Goal: Task Accomplishment & Management: Manage account settings

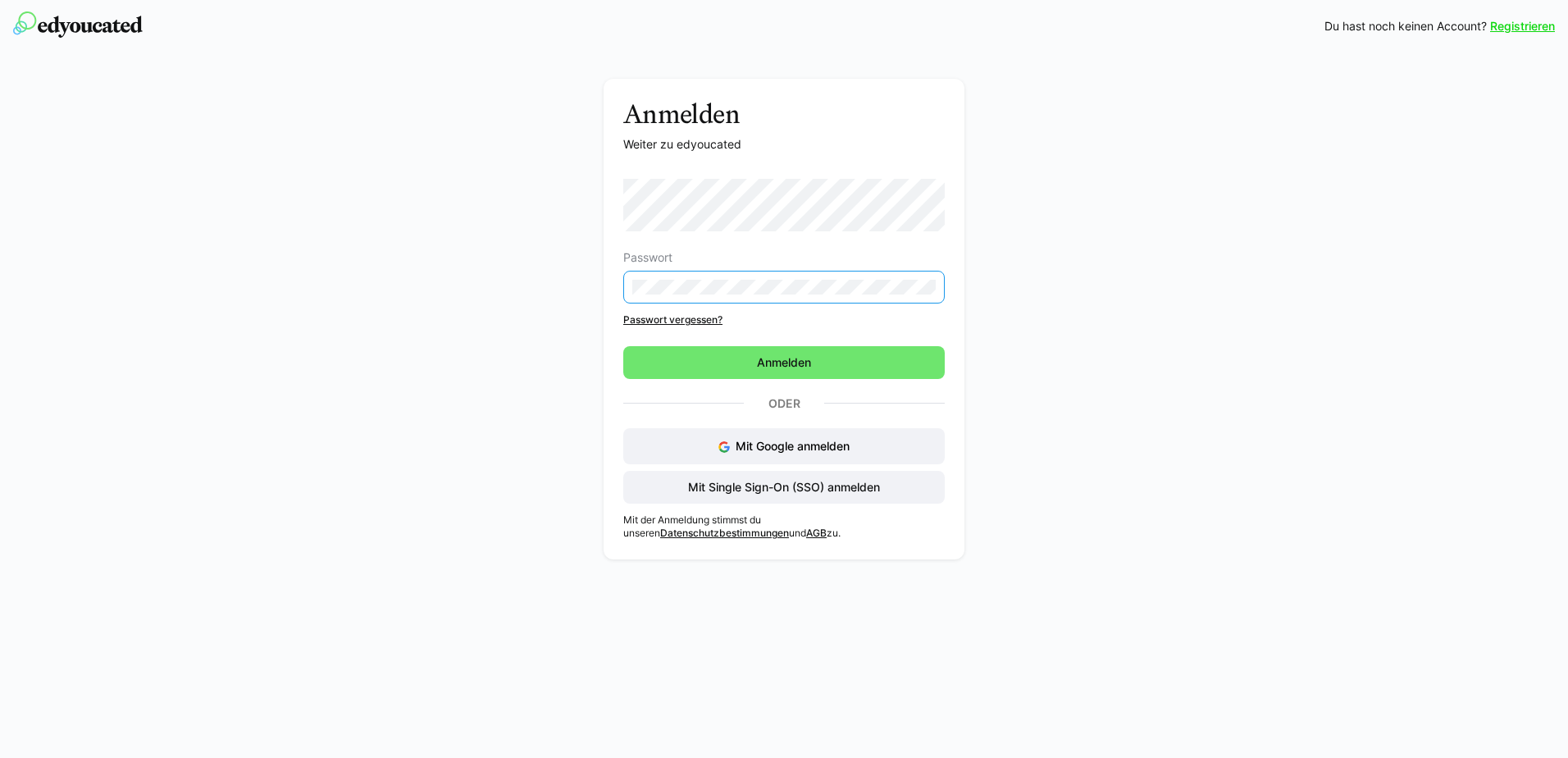
click at [936, 285] on eds-input at bounding box center [784, 287] width 322 height 33
click at [422, 275] on div "Anmelden Weiter zu edyoucated Passwort Passwort vergessen? Anmelden Oder Mit Go…" at bounding box center [784, 323] width 924 height 489
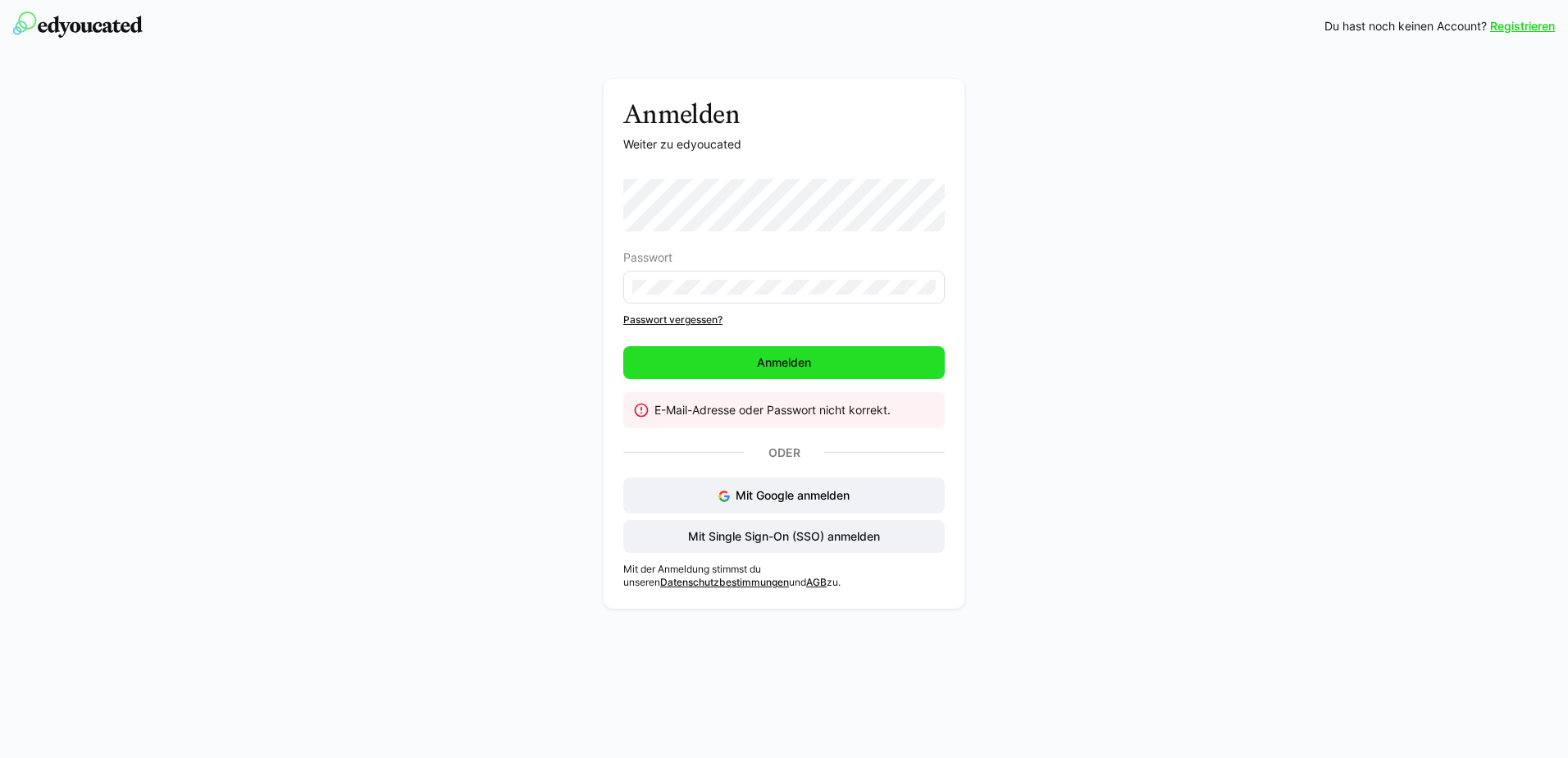
click at [761, 368] on span "Anmelden" at bounding box center [784, 362] width 59 height 17
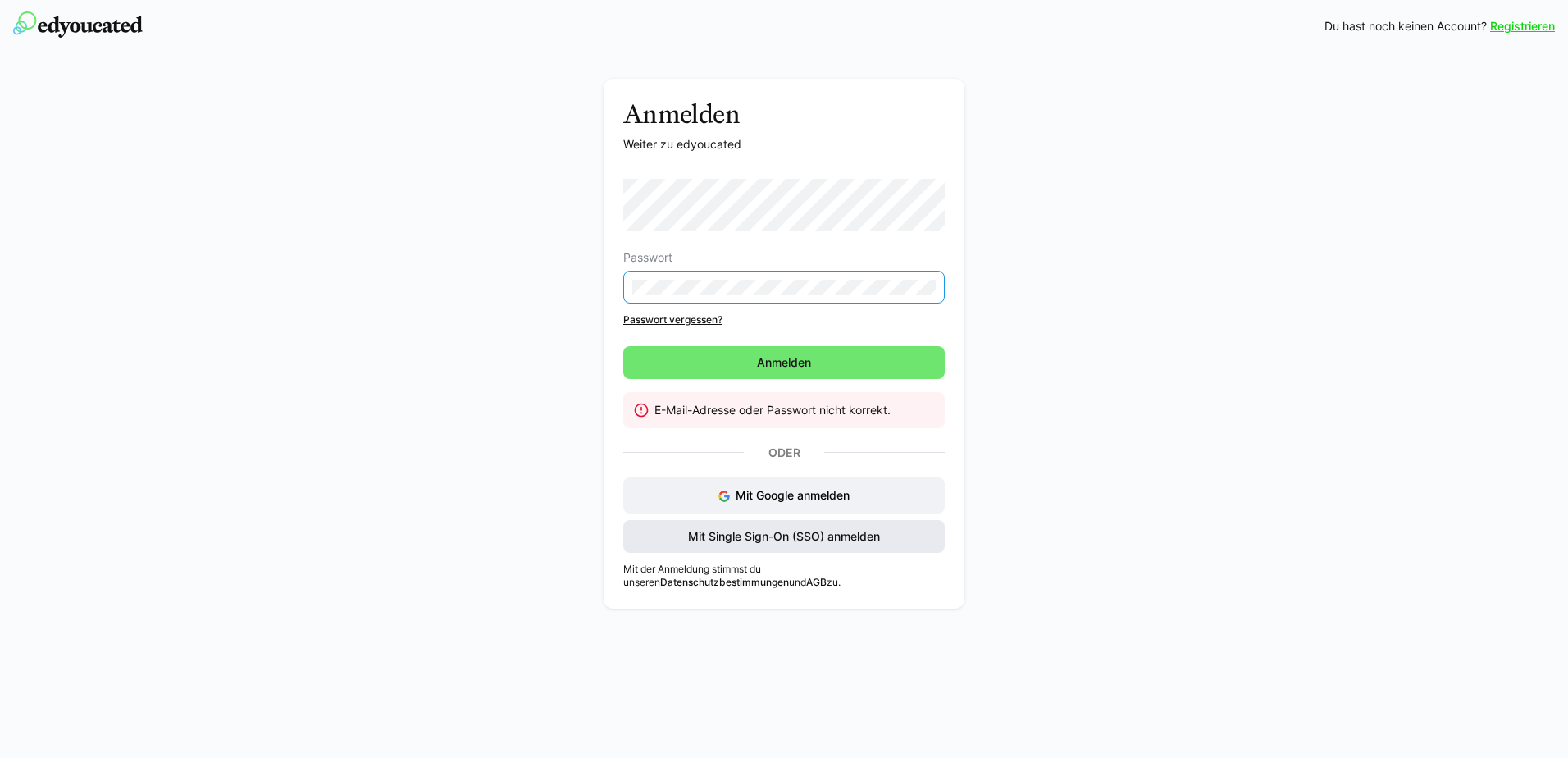
click at [880, 535] on span "Mit Single Sign-On (SSO) anmelden" at bounding box center [784, 536] width 197 height 17
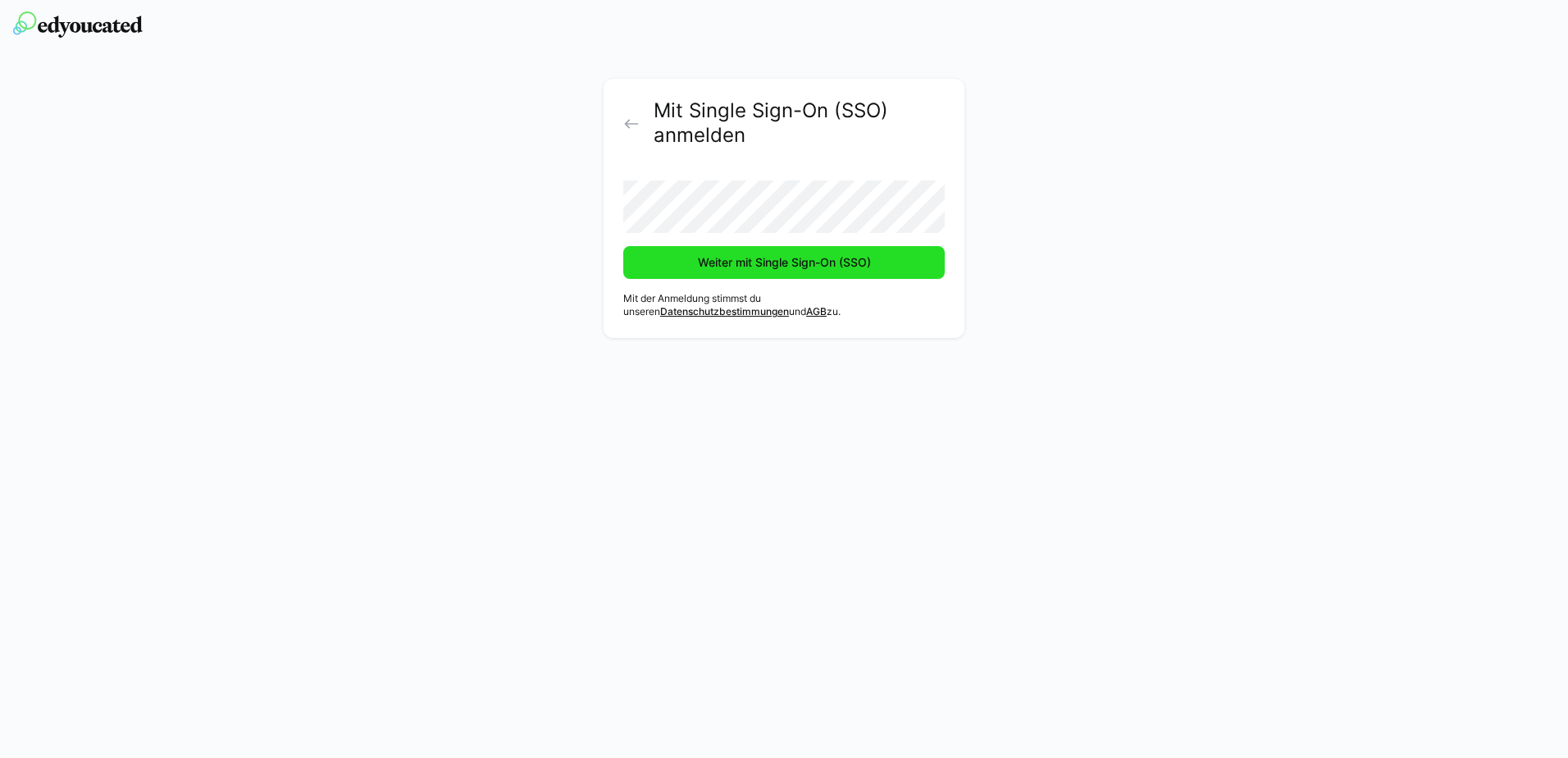
click at [770, 267] on span "Weiter mit Single Sign-On (SSO)" at bounding box center [784, 262] width 178 height 17
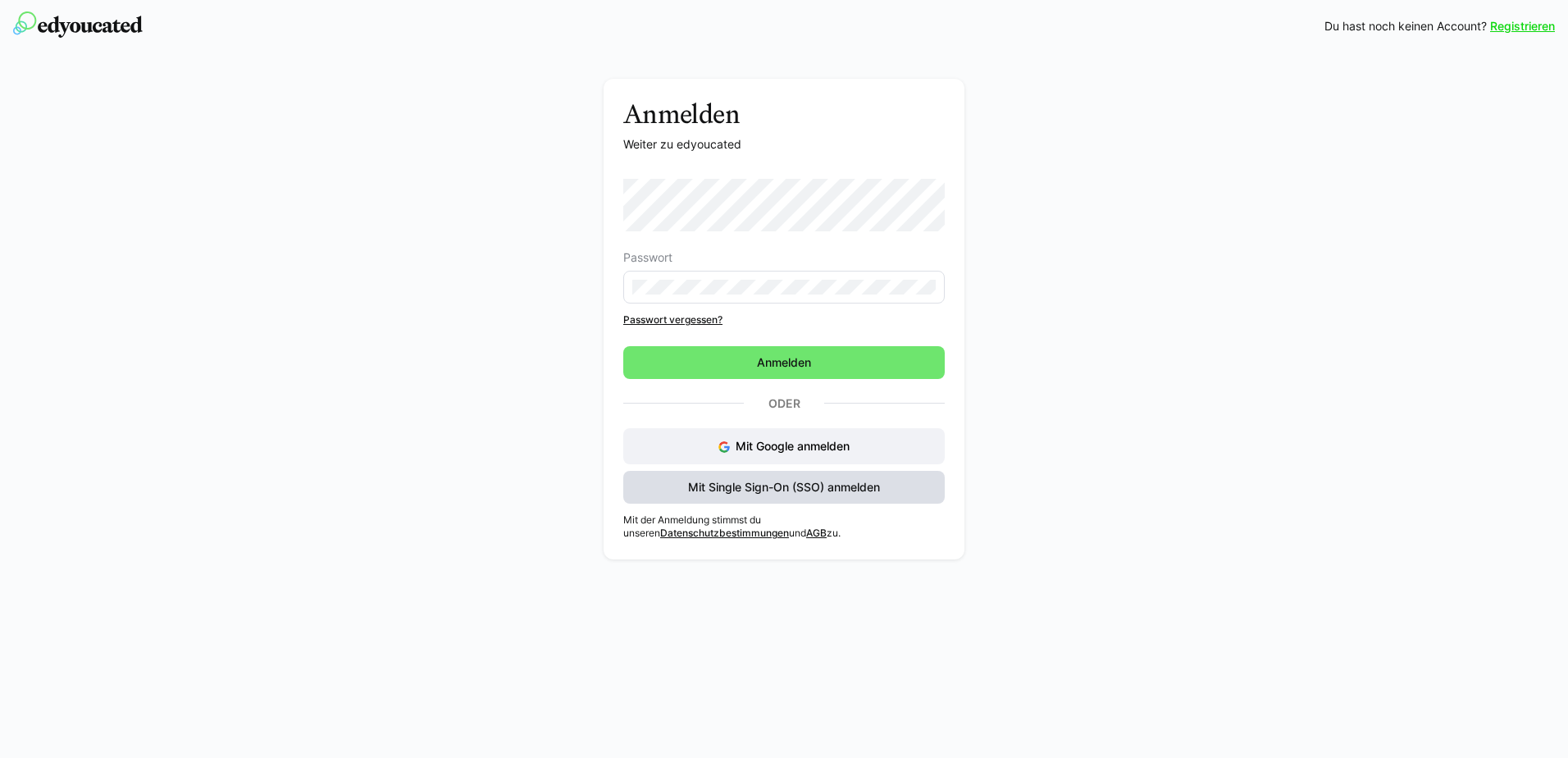
click at [813, 487] on span "Mit Single Sign-On (SSO) anmelden" at bounding box center [784, 487] width 197 height 17
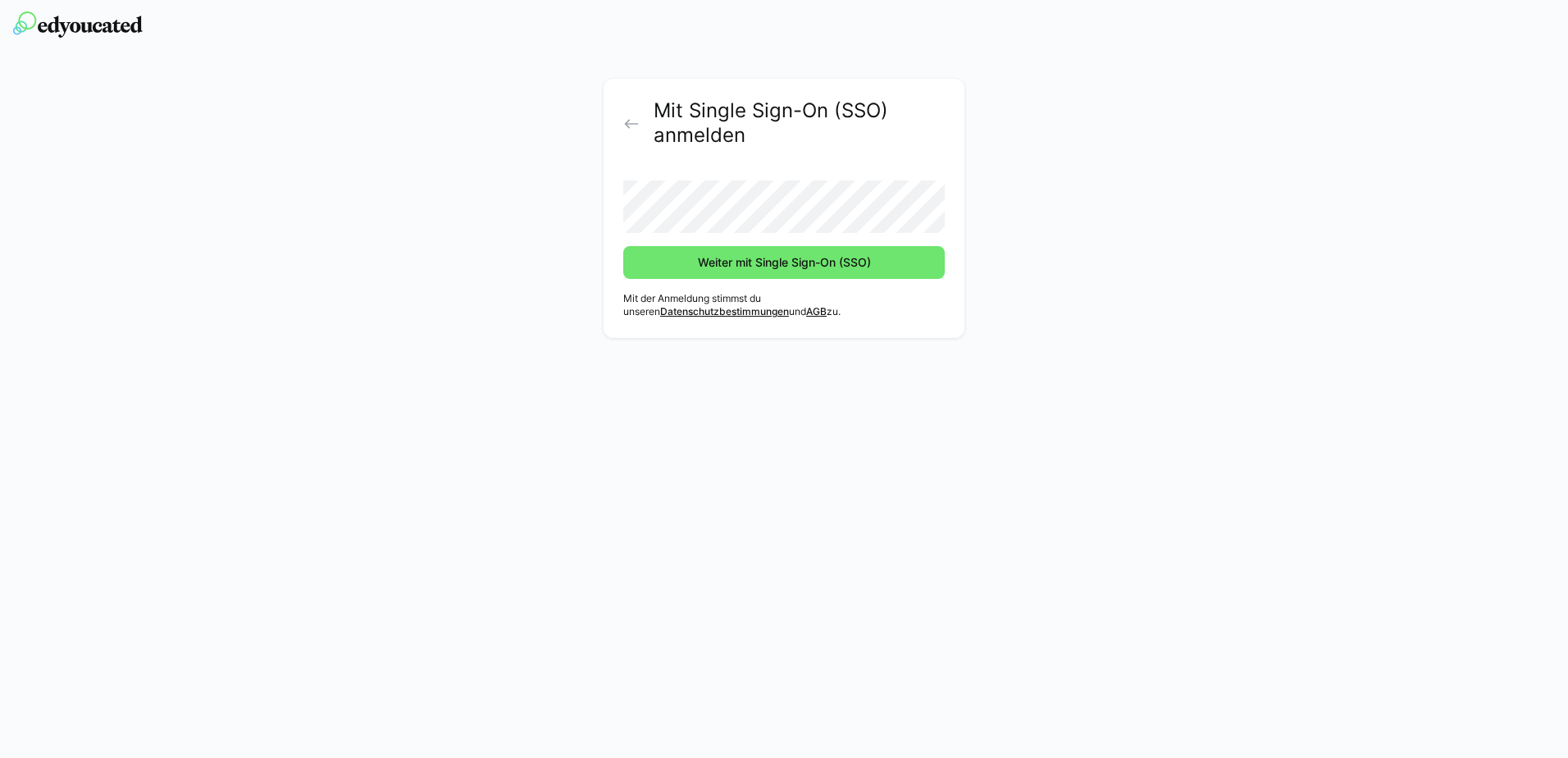
click at [1148, 276] on div "Mit Single Sign-On (SSO) anmelden Weiter mit Single Sign-On (SSO) Mit der Anmel…" at bounding box center [784, 212] width 924 height 267
click at [717, 261] on span "Weiter mit Single Sign-On (SSO)" at bounding box center [784, 262] width 178 height 17
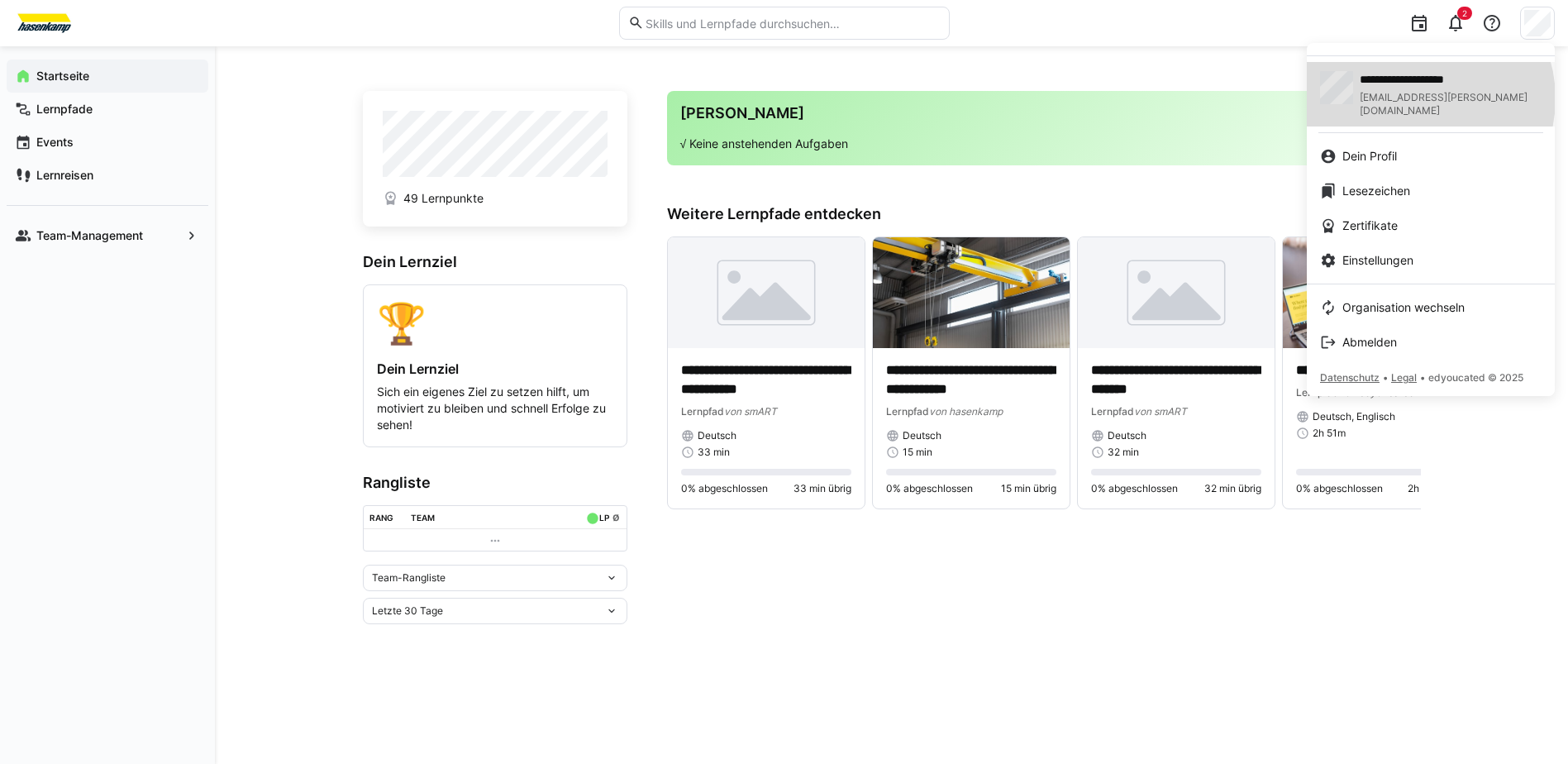
click at [1420, 98] on span "F.Schriefers@hasenkamp.com" at bounding box center [1451, 104] width 182 height 27
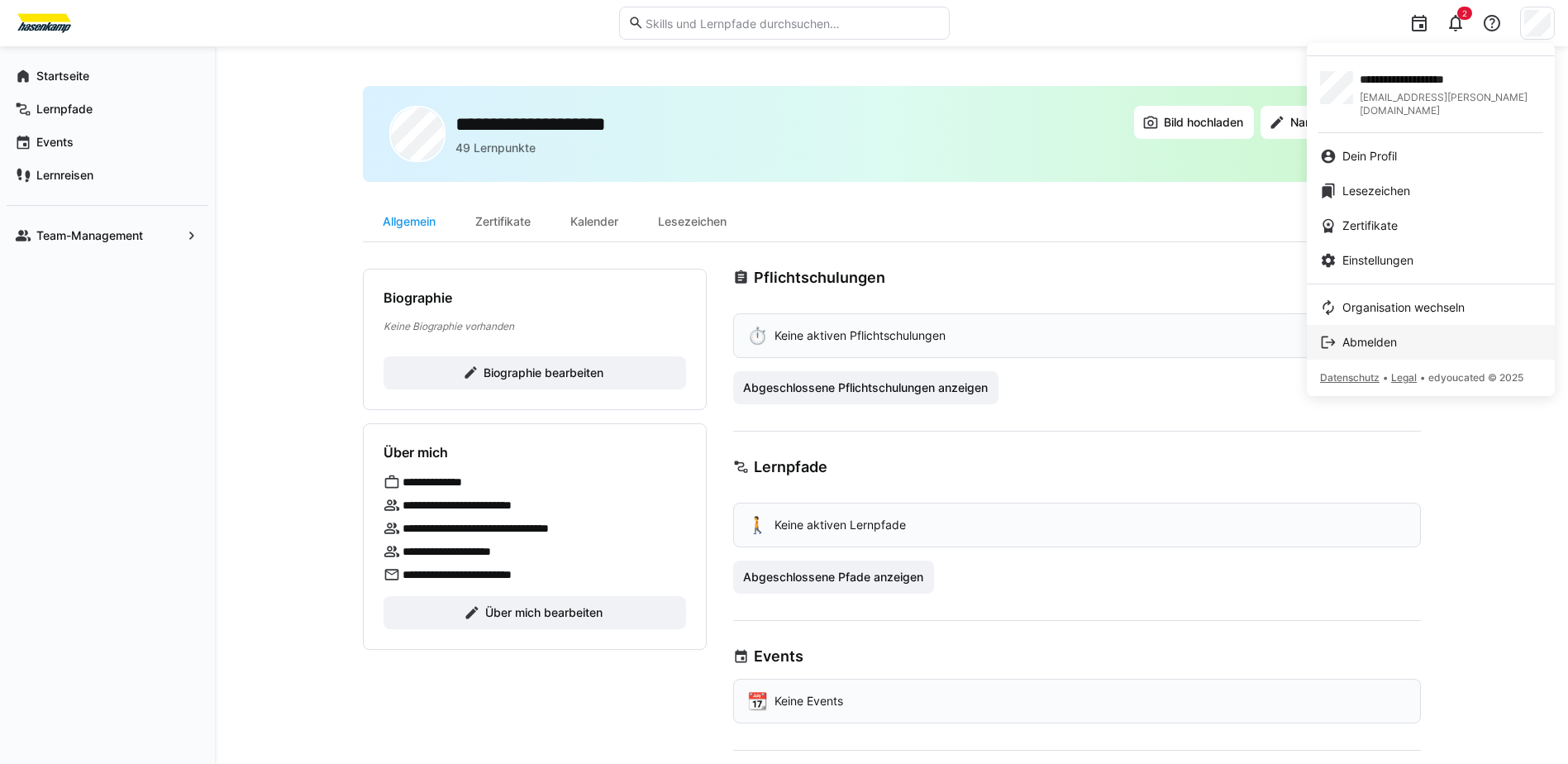
click at [1359, 334] on span "Abmelden" at bounding box center [1369, 342] width 54 height 17
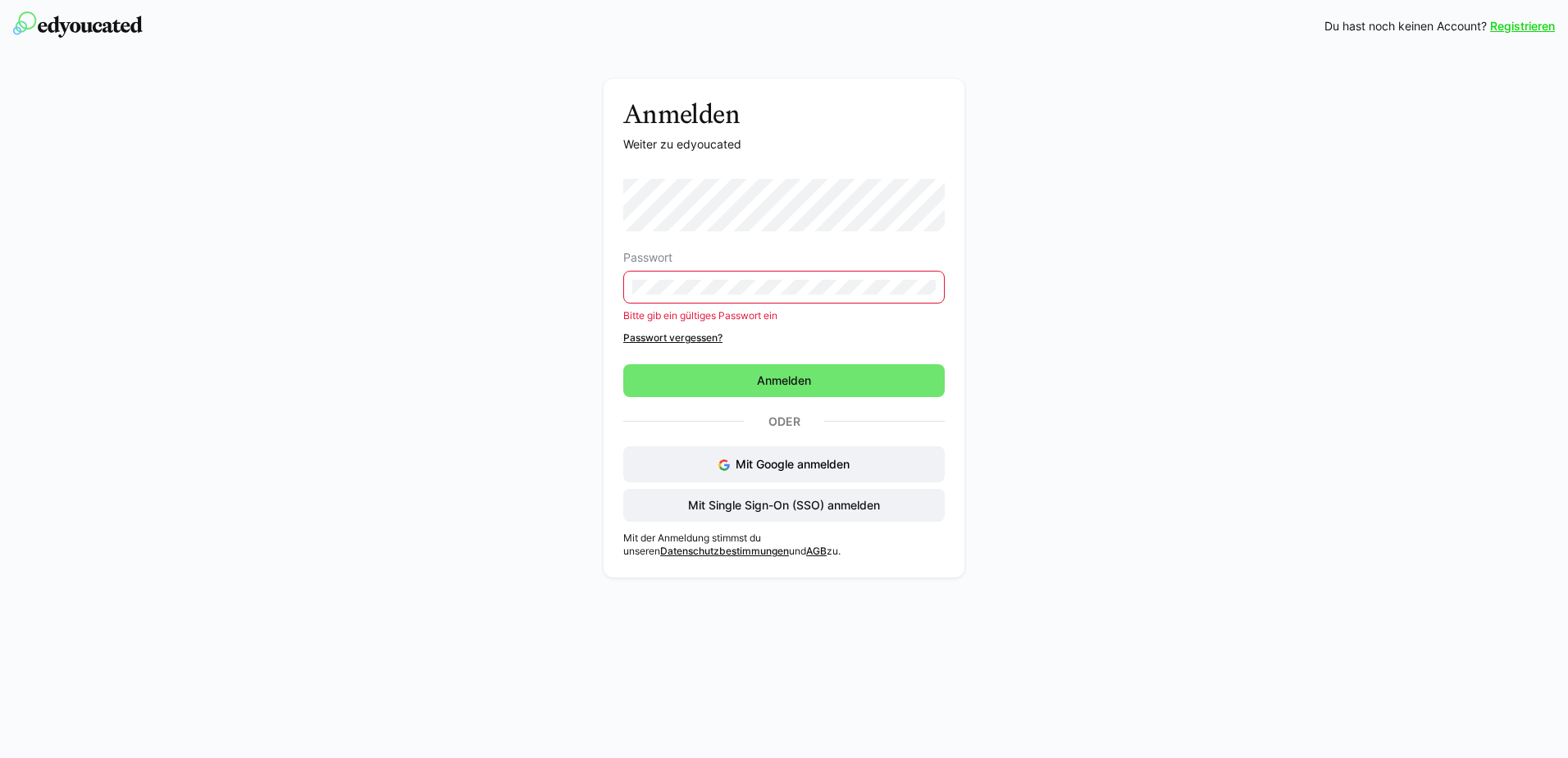
click at [398, 204] on div "Anmelden Weiter zu edyoucated Passwort Bitte gib ein gültiges Passwort ein Pass…" at bounding box center [784, 332] width 924 height 507
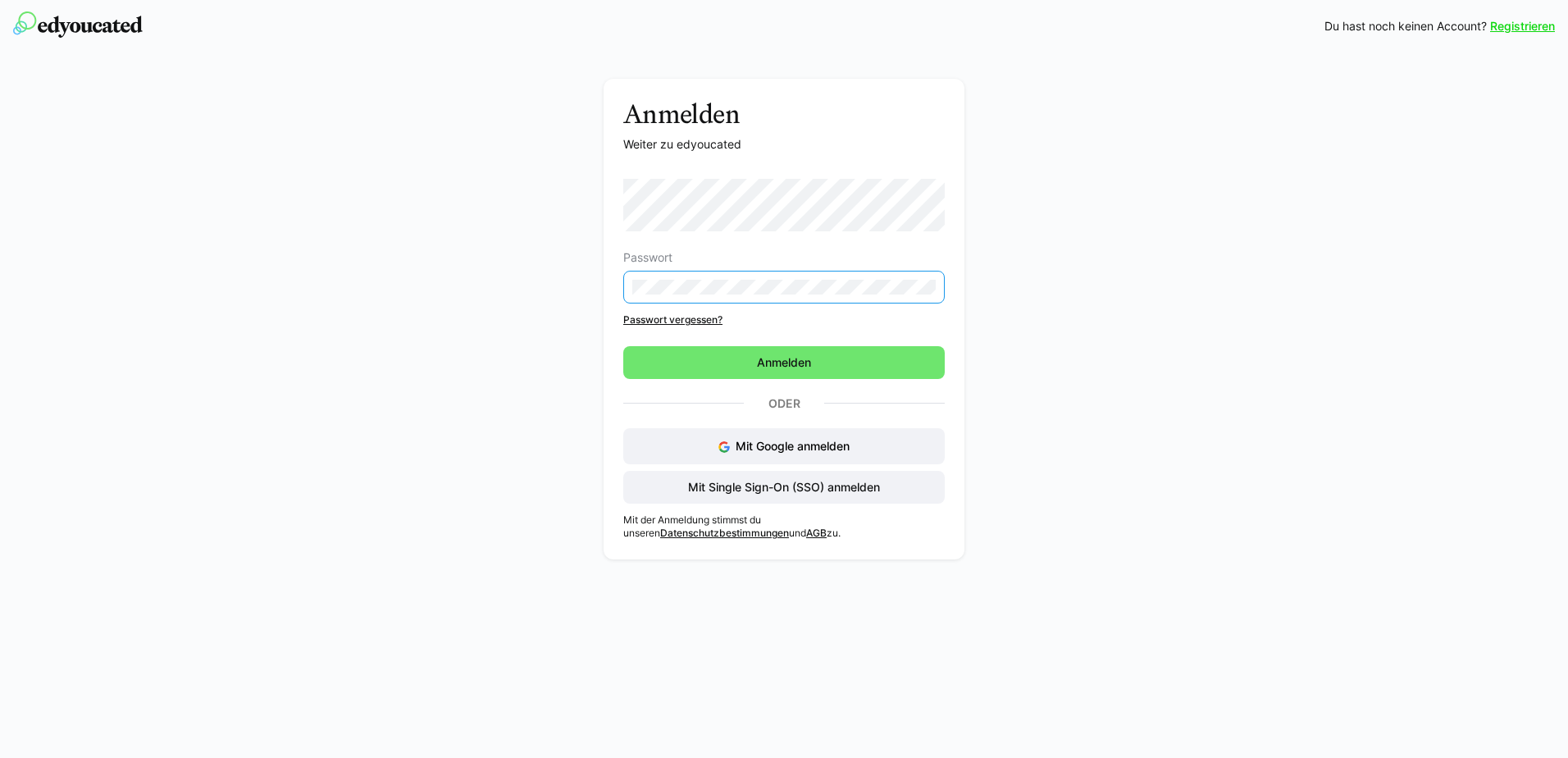
click at [750, 380] on div "Passwort Passwort vergessen? Anmelden Oder Mit Google anmelden Mit Single Sign-…" at bounding box center [784, 341] width 322 height 325
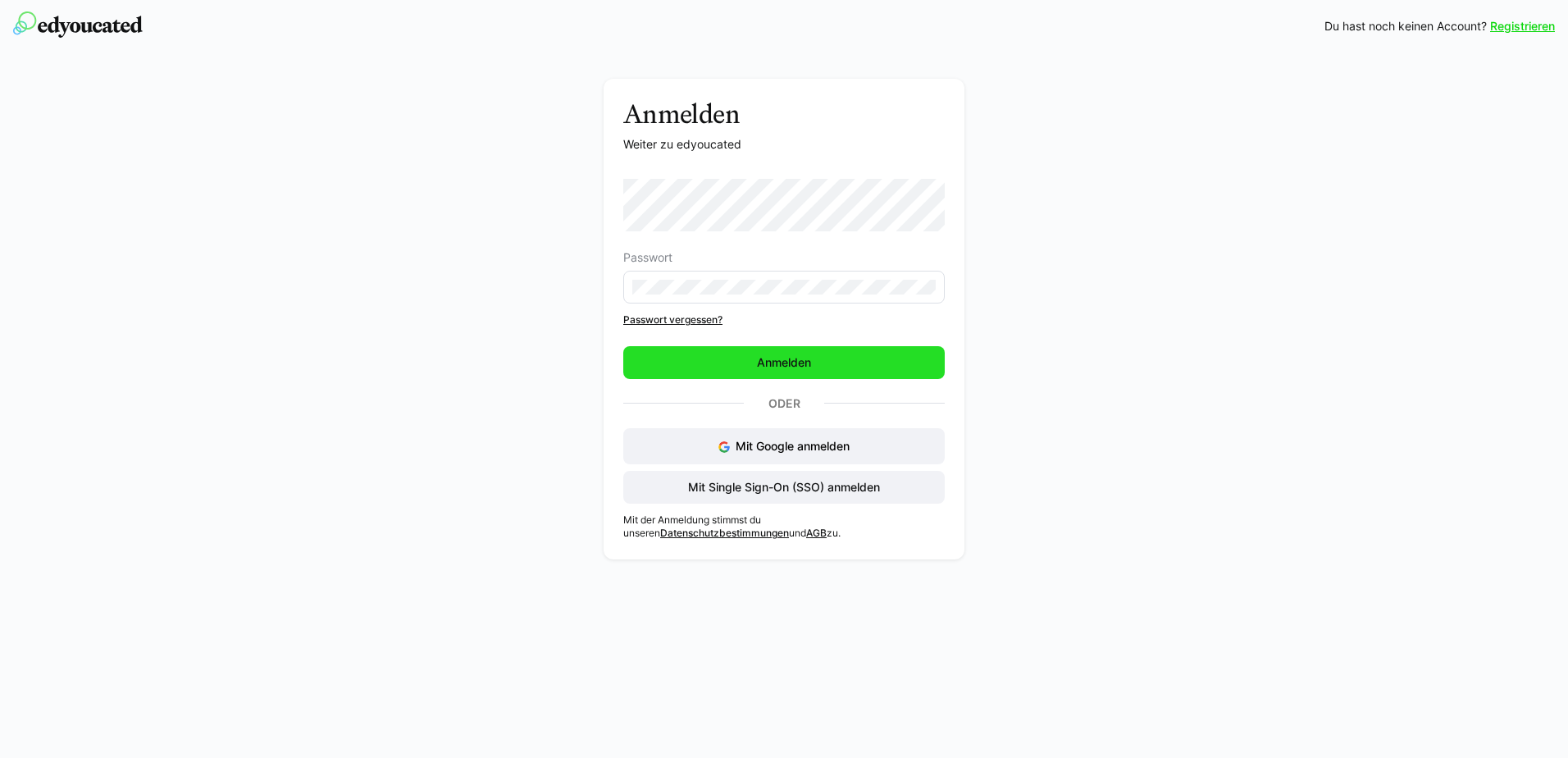
click at [738, 360] on span "Anmelden" at bounding box center [784, 362] width 322 height 33
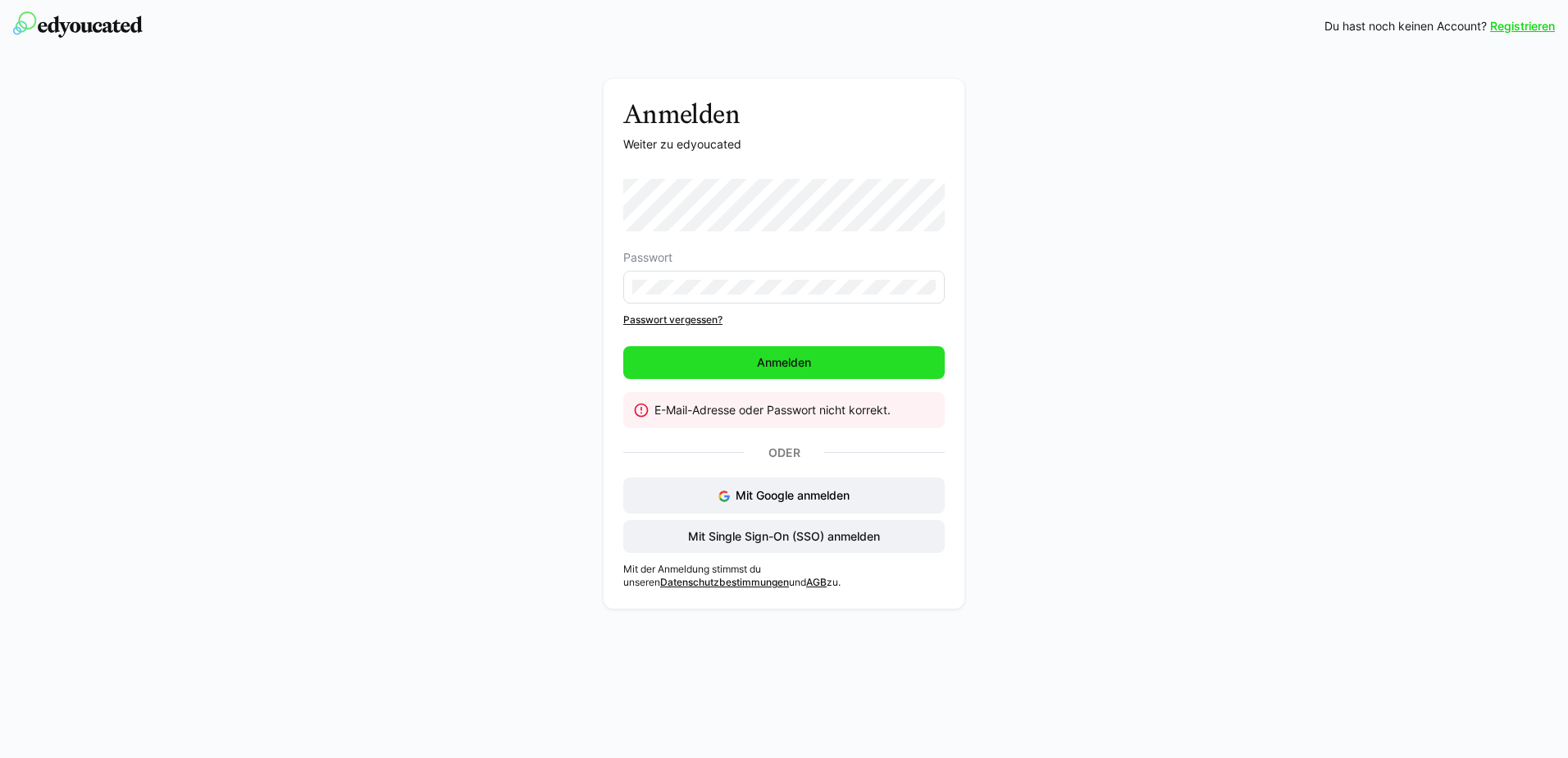
click at [762, 371] on span "Anmelden" at bounding box center [784, 362] width 322 height 33
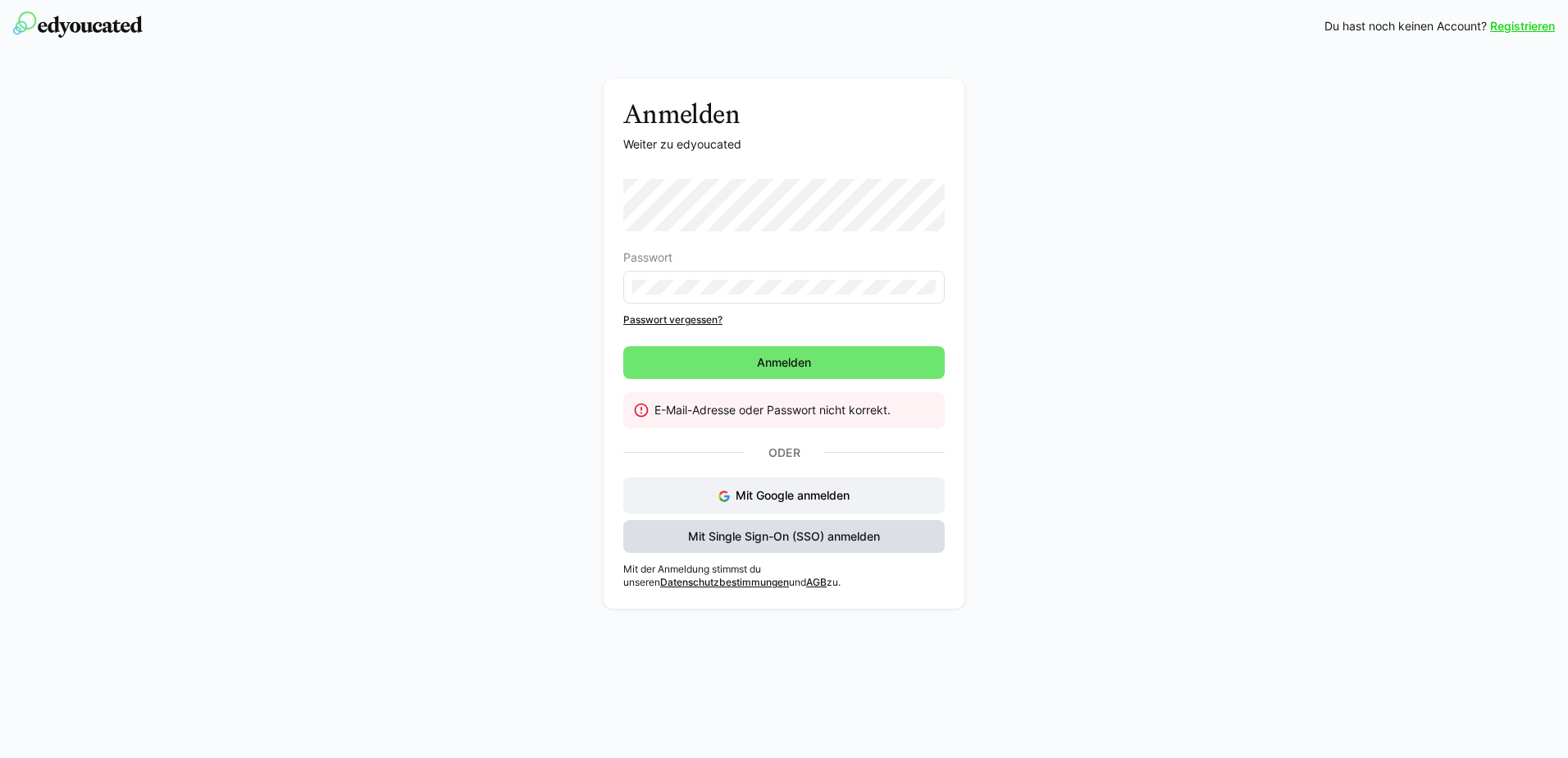
click at [767, 531] on span "Mit Single Sign-On (SSO) anmelden" at bounding box center [784, 536] width 197 height 17
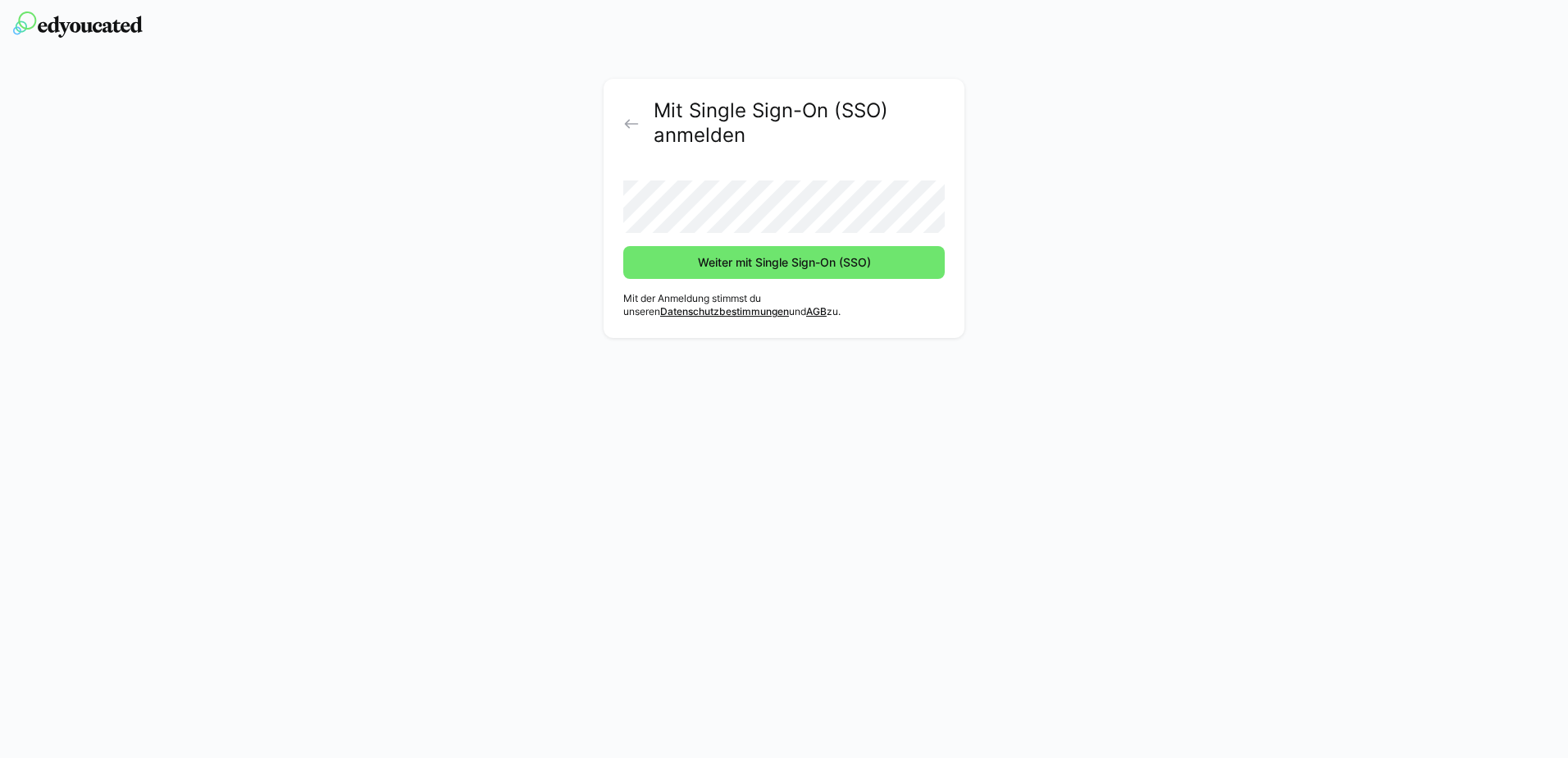
click at [265, 228] on div "Mit Single Sign-On (SSO) anmelden Weiter mit Single Sign-On (SSO) Mit der Anmel…" at bounding box center [784, 199] width 1568 height 294
click at [645, 266] on span "Weiter mit Single Sign-On (SSO)" at bounding box center [784, 262] width 322 height 33
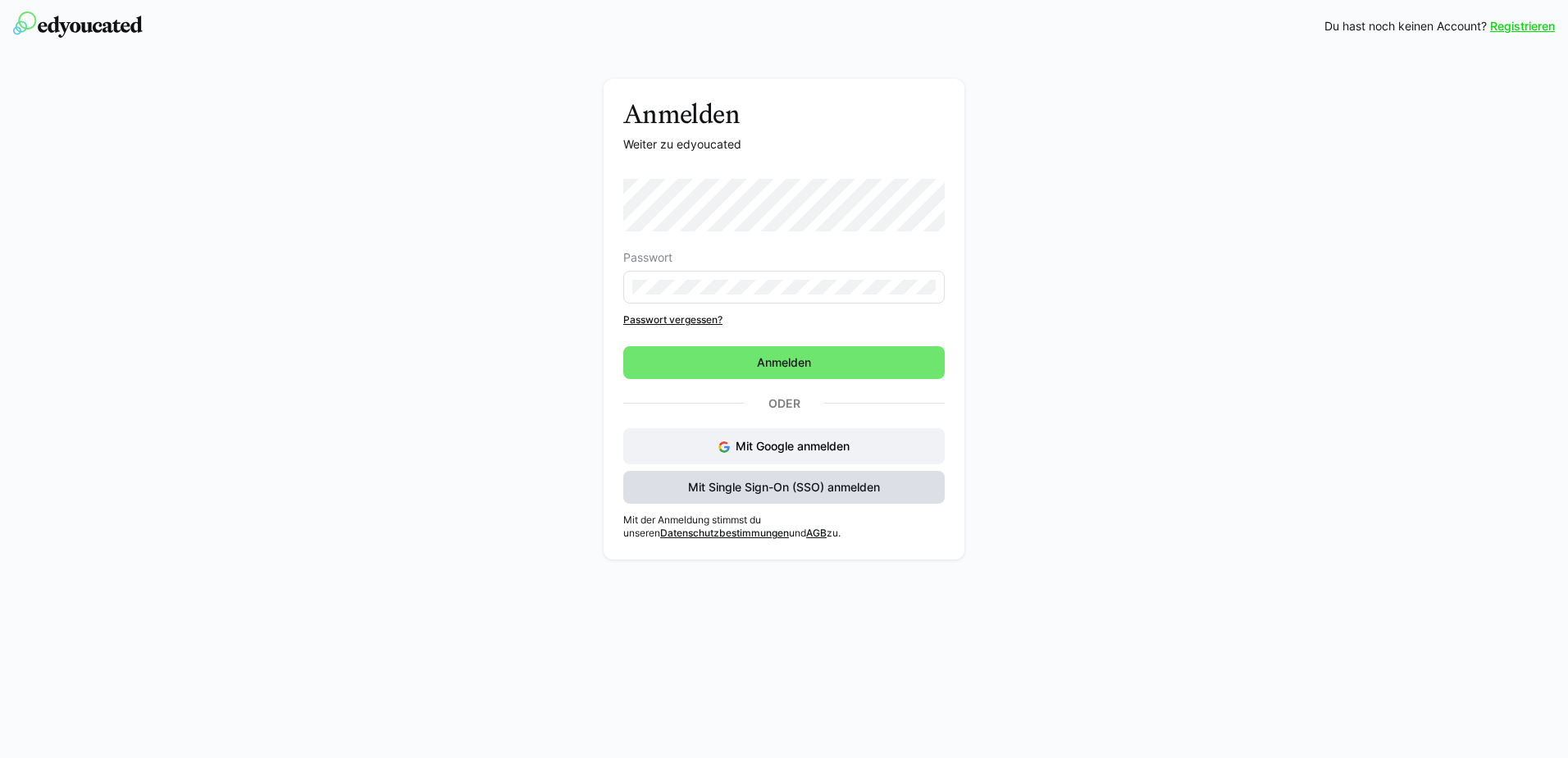
click at [767, 473] on span "Mit Single Sign-On (SSO) anmelden" at bounding box center [784, 487] width 322 height 33
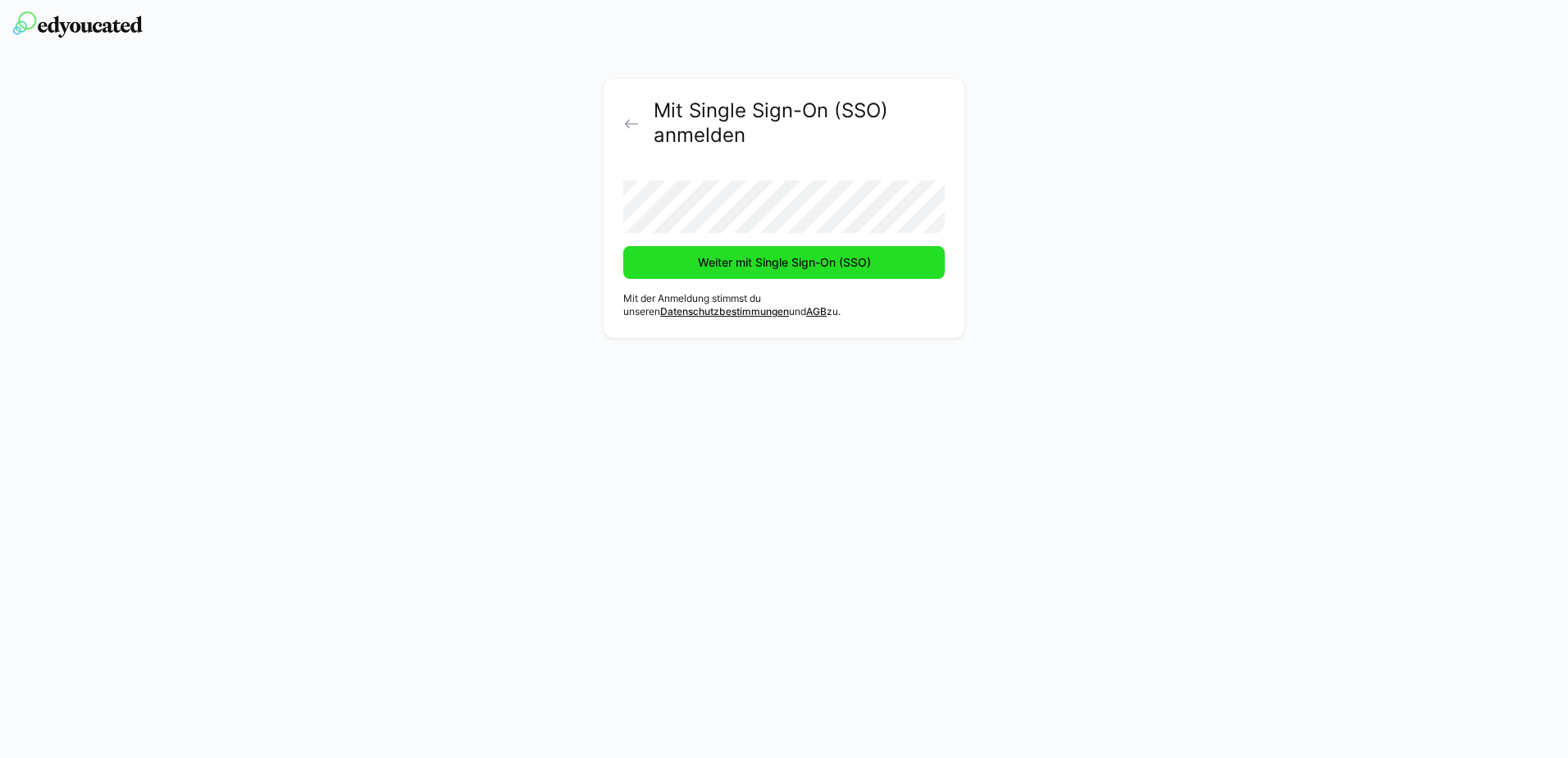
click at [742, 258] on span "Weiter mit Single Sign-On (SSO)" at bounding box center [784, 262] width 178 height 17
click at [799, 258] on span "Weiter mit Single Sign-On (SSO)" at bounding box center [784, 262] width 178 height 17
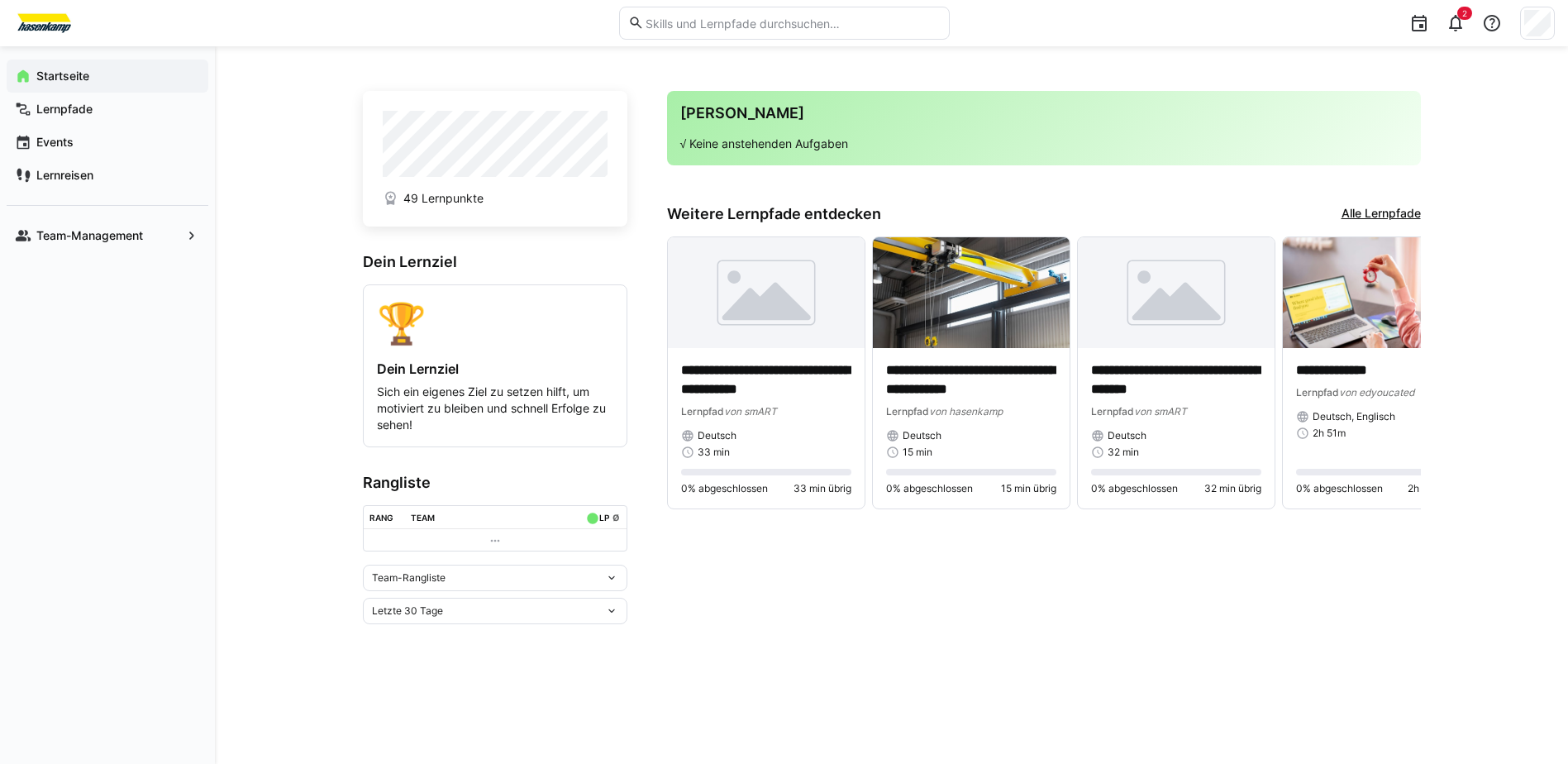
click at [0, 0] on app-navigation-label "Startseite" at bounding box center [0, 0] width 0 height 0
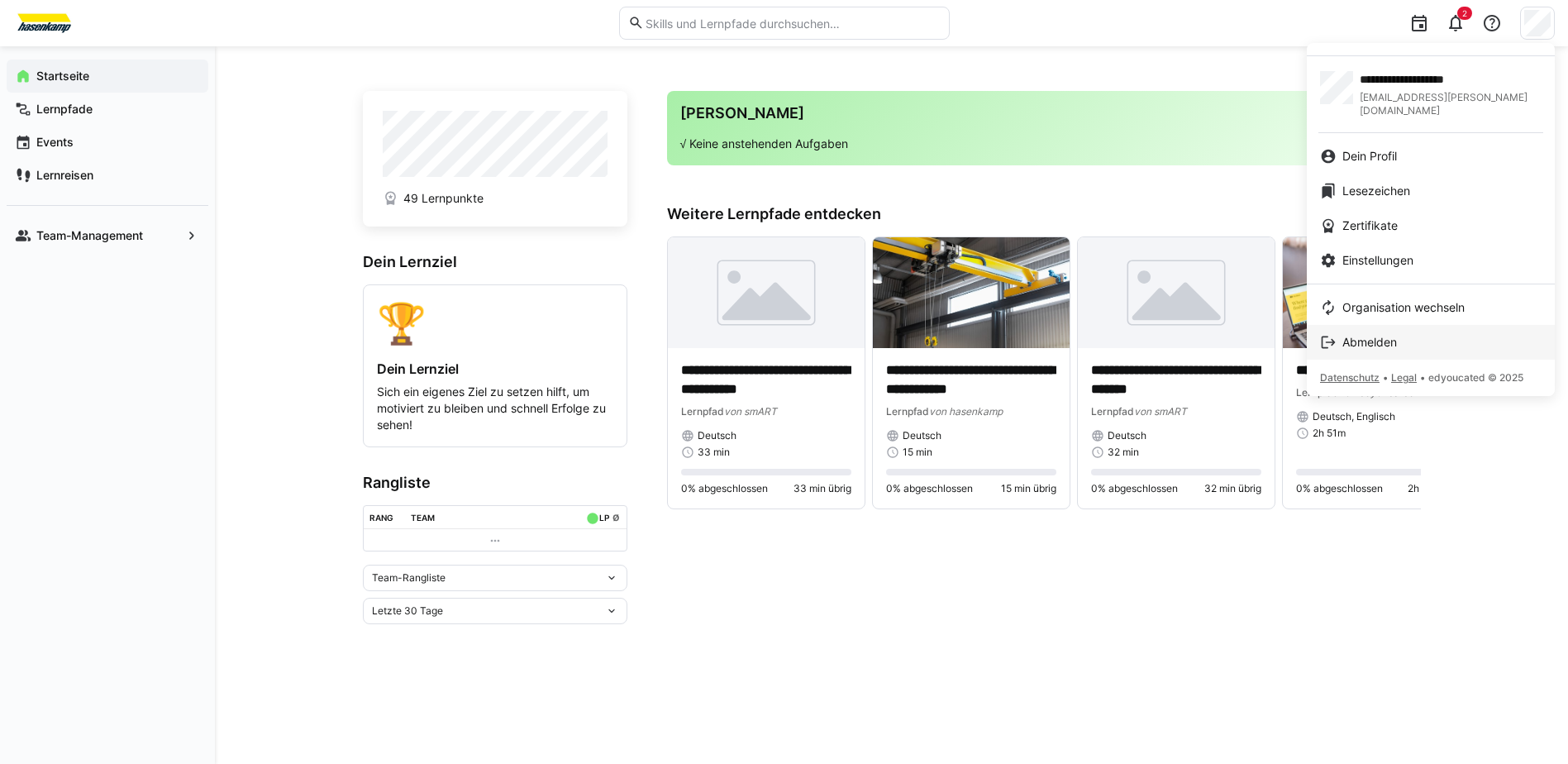
click at [1395, 334] on span "Abmelden" at bounding box center [1369, 342] width 54 height 17
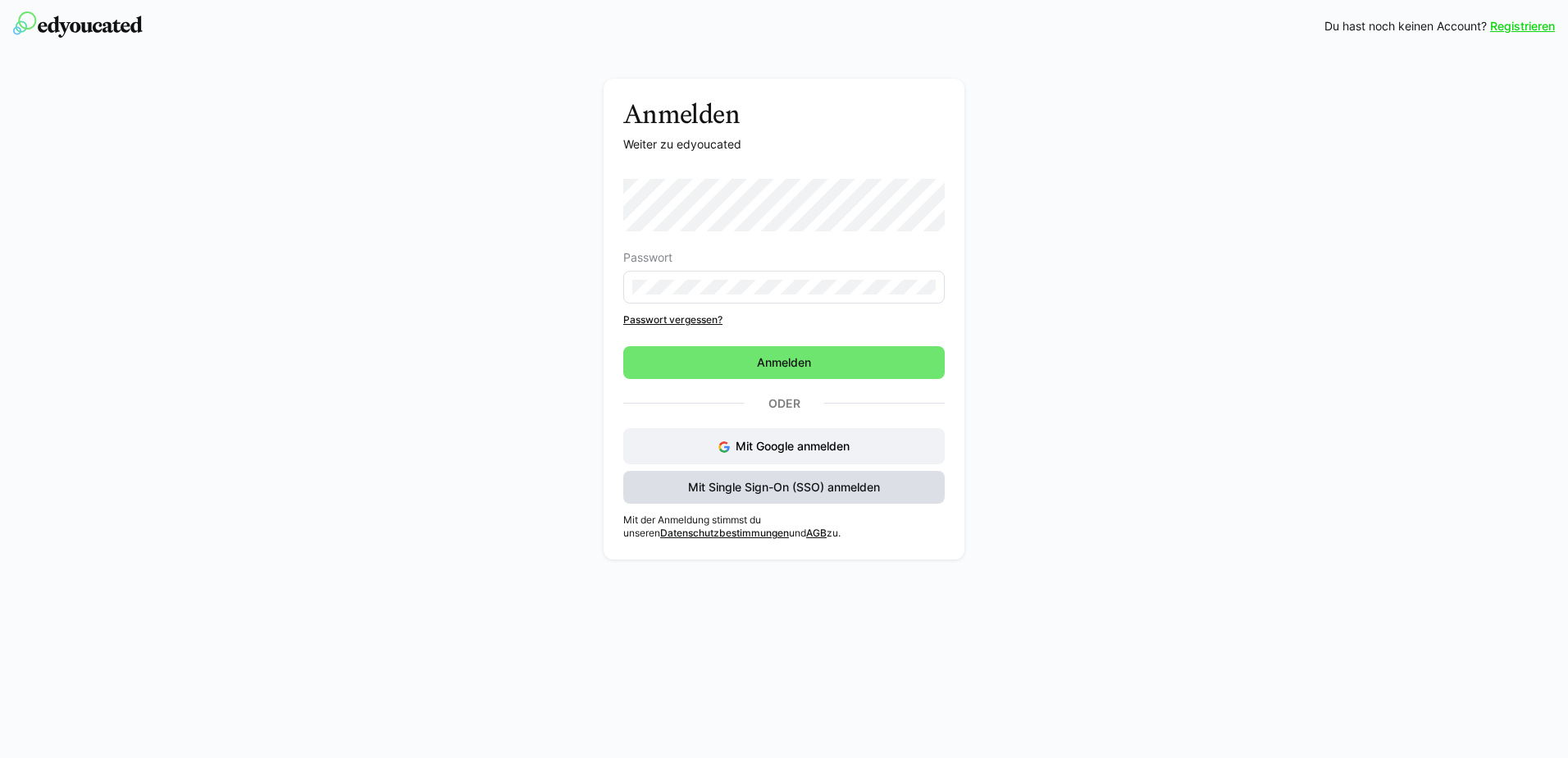
click at [756, 487] on span "Mit Single Sign-On (SSO) anmelden" at bounding box center [784, 487] width 197 height 17
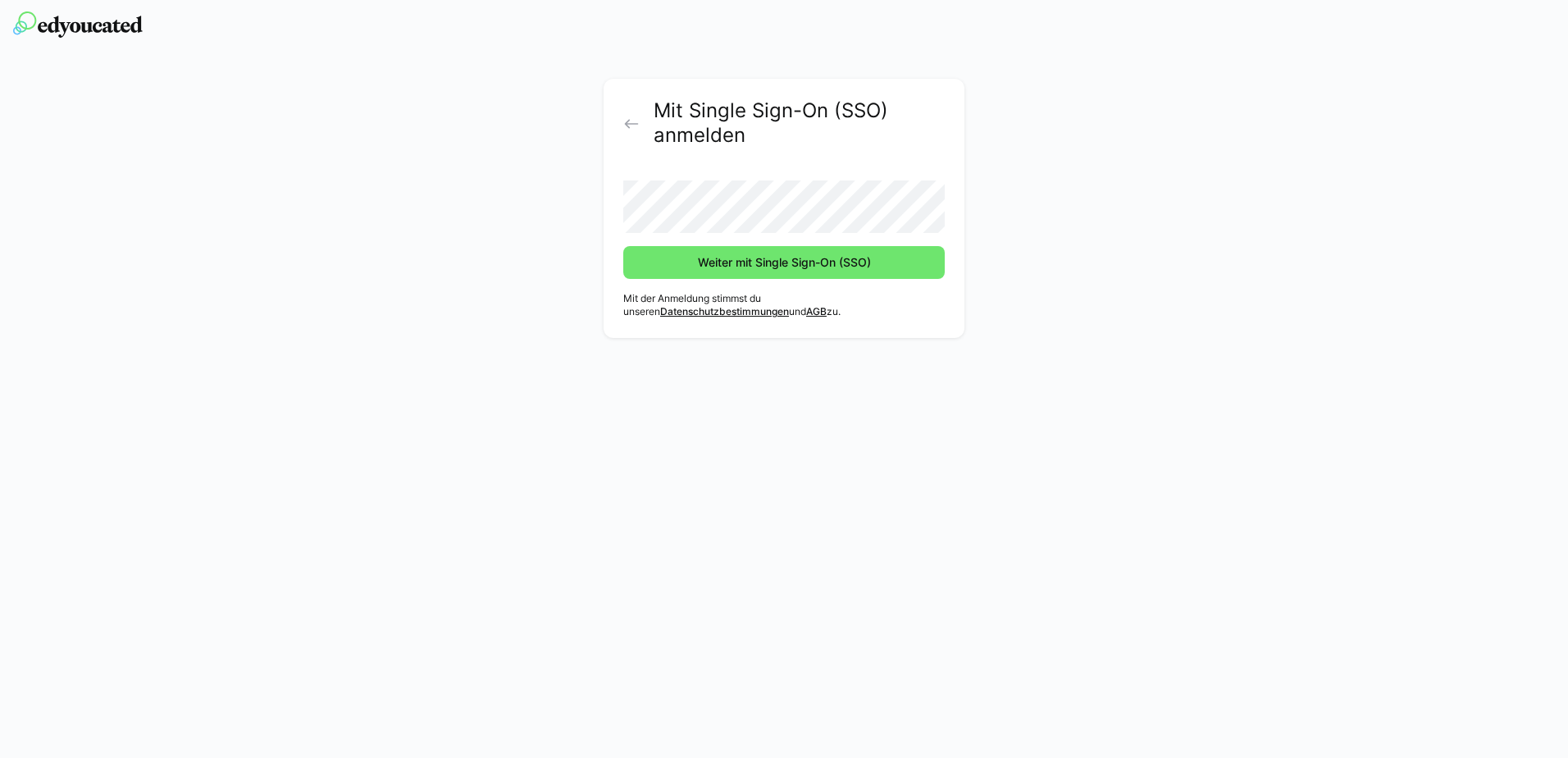
click at [676, 233] on form "Weiter mit Single Sign-On (SSO)" at bounding box center [784, 223] width 322 height 112
click at [713, 259] on span "Weiter mit Single Sign-On (SSO)" at bounding box center [784, 262] width 178 height 17
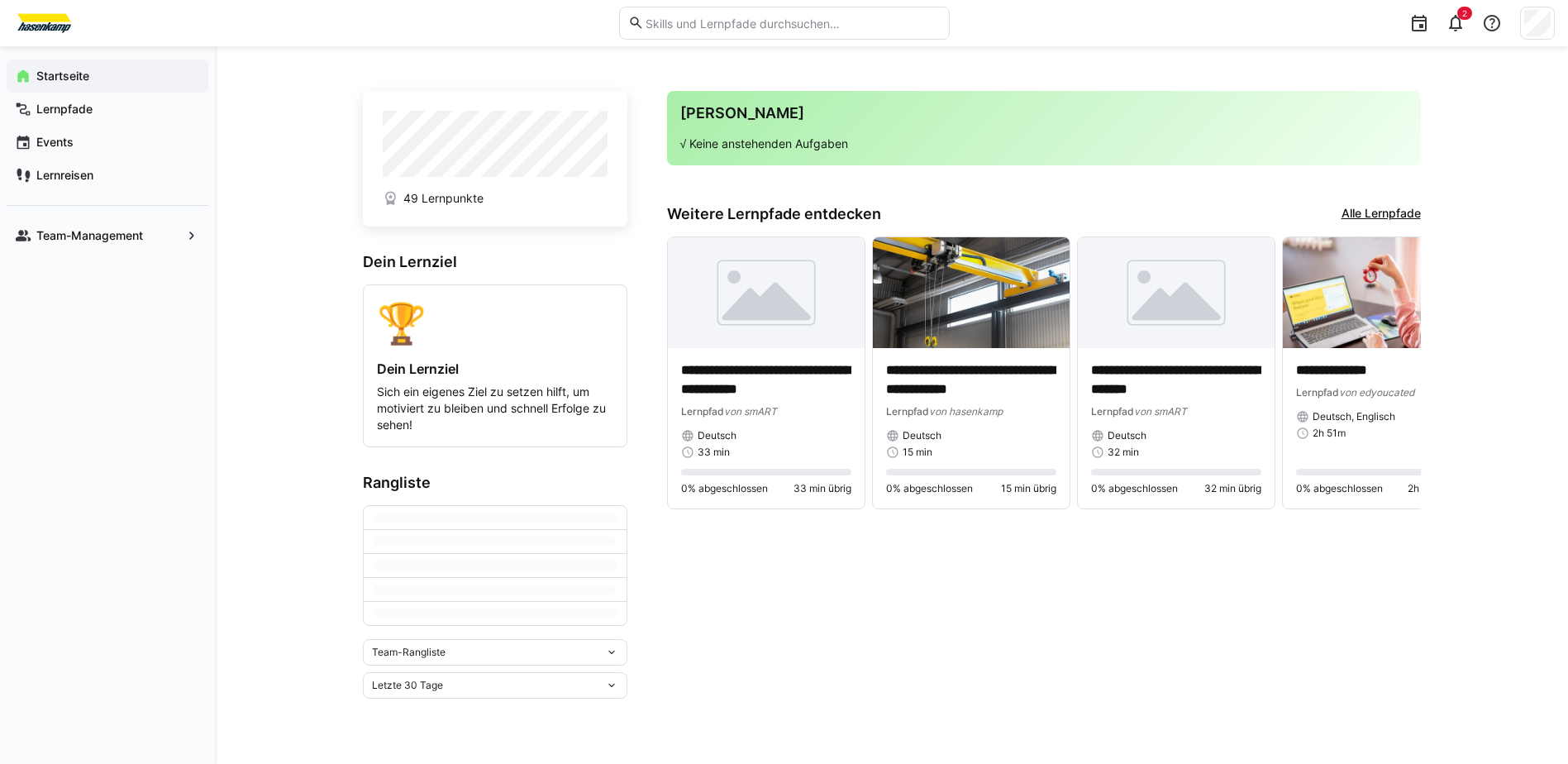
click at [1509, 18] on div "2" at bounding box center [1259, 23] width 595 height 47
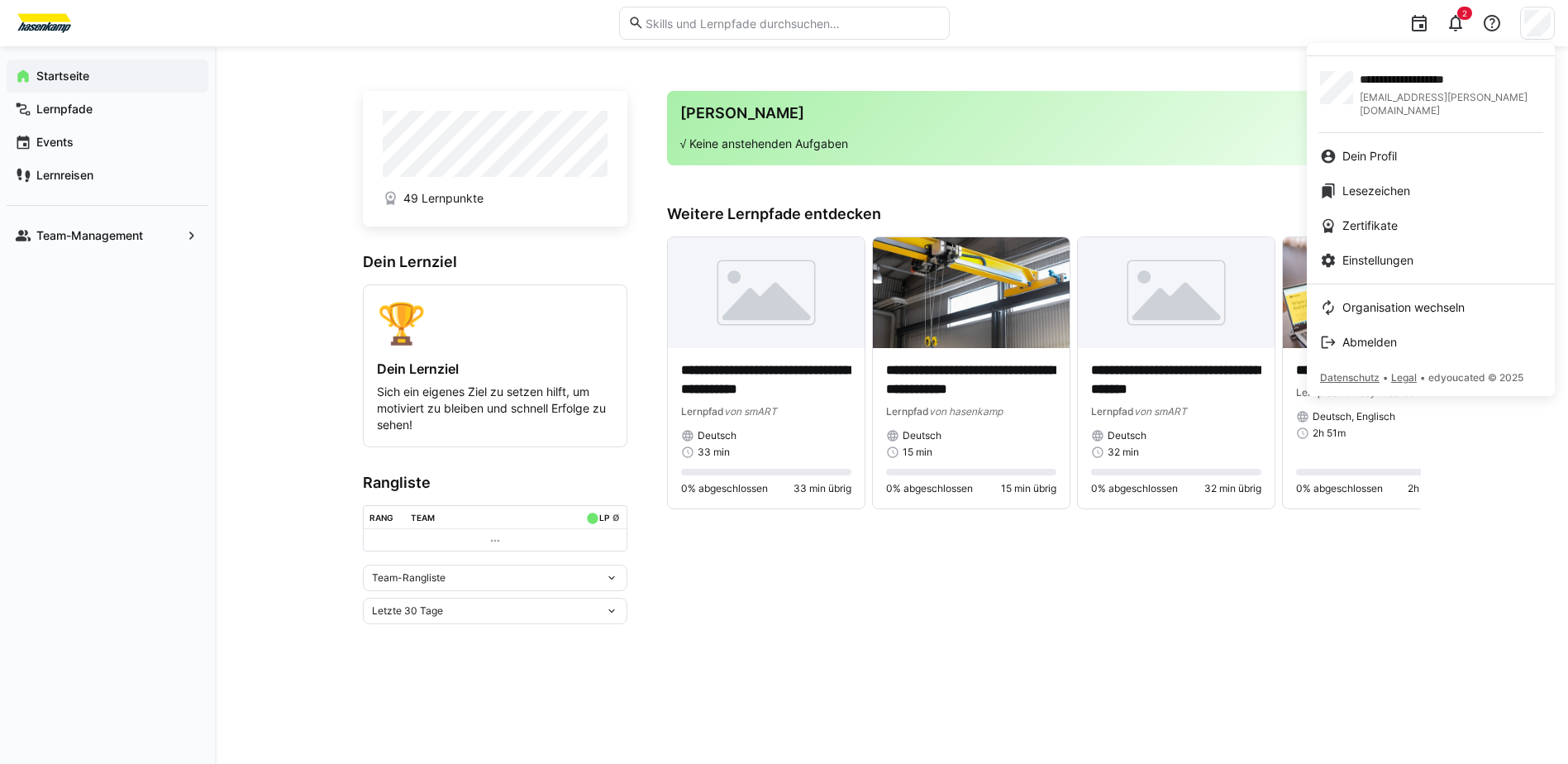
drag, startPoint x: 1374, startPoint y: 334, endPoint x: 1267, endPoint y: 283, distance: 118.5
click at [1373, 334] on span "Abmelden" at bounding box center [1369, 342] width 54 height 17
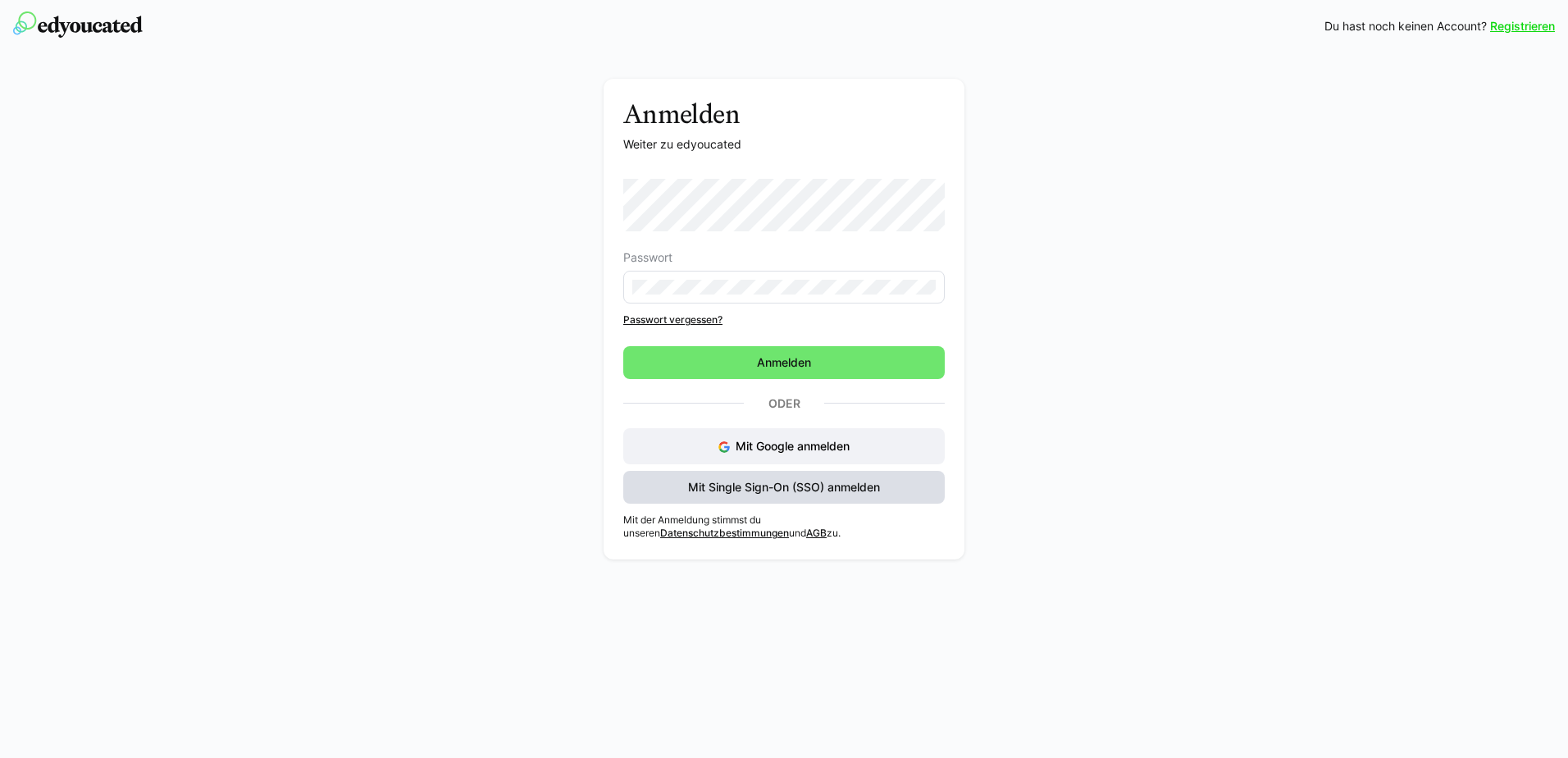
click at [731, 480] on span "Mit Single Sign-On (SSO) anmelden" at bounding box center [784, 487] width 197 height 17
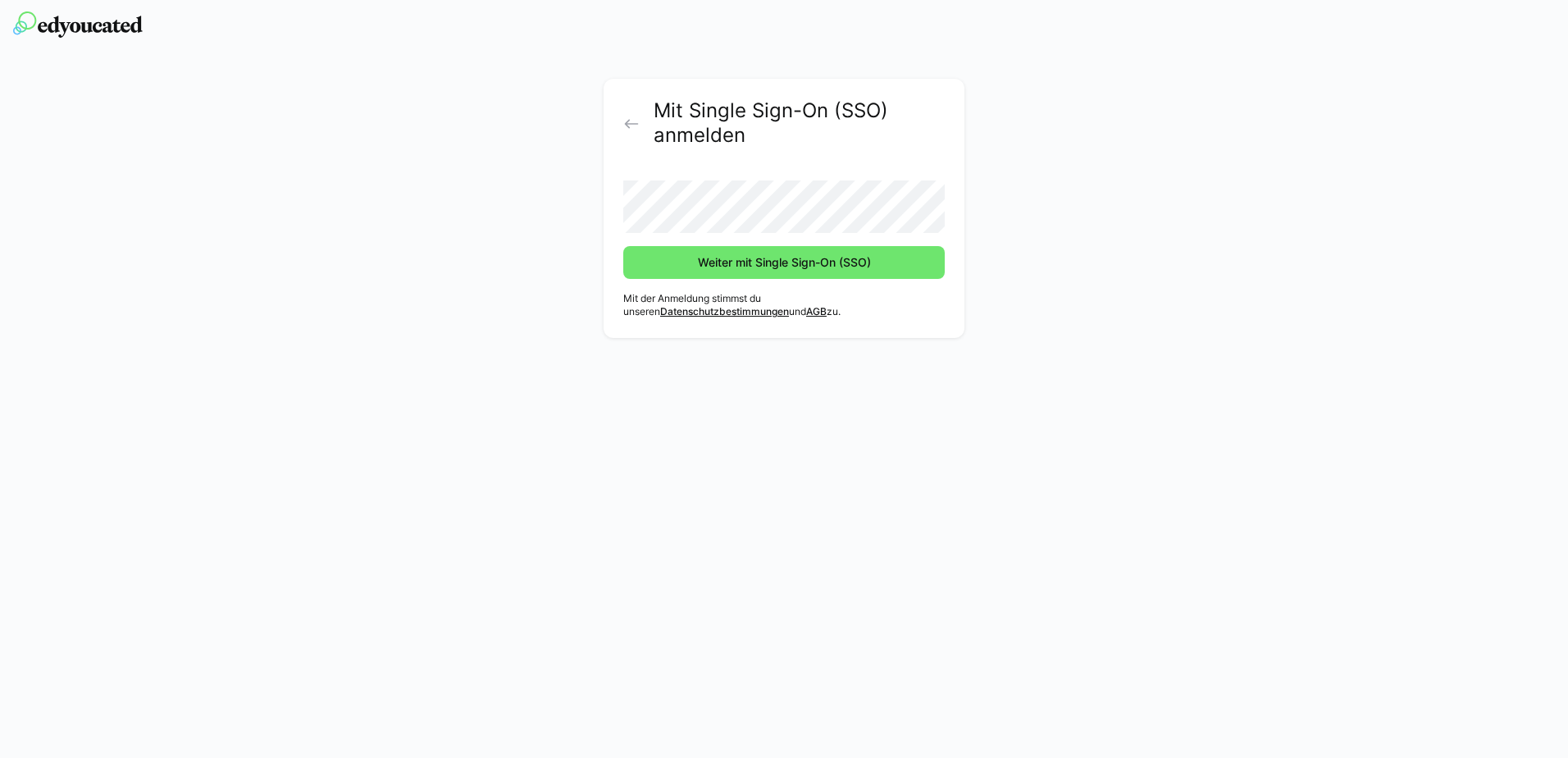
click at [0, 223] on html "Mit Single Sign-On (SSO) anmelden Weiter mit Single Sign-On (SSO) Mit der Anmel…" at bounding box center [784, 379] width 1568 height 758
click at [392, 223] on div "Mit Single Sign-On (SSO) anmelden Weiter mit Single Sign-On (SSO) Mit der Anmel…" at bounding box center [784, 212] width 924 height 267
click at [271, 223] on div "Mit Single Sign-On (SSO) anmelden Weiter mit Single Sign-On (SSO) Mit der Anmel…" at bounding box center [784, 199] width 1568 height 294
click at [649, 263] on span "Weiter mit Single Sign-On (SSO)" at bounding box center [784, 262] width 322 height 33
